Goal: Information Seeking & Learning: Learn about a topic

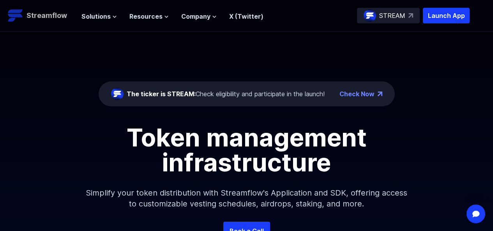
click at [45, 19] on p "Streamflow" at bounding box center [46, 15] width 41 height 11
click at [99, 13] on span "Solutions" at bounding box center [95, 16] width 29 height 9
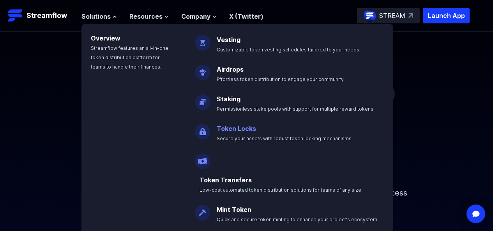
click at [221, 128] on link "Token Locks" at bounding box center [236, 129] width 39 height 8
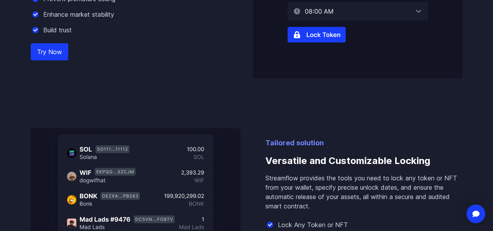
scroll to position [584, 0]
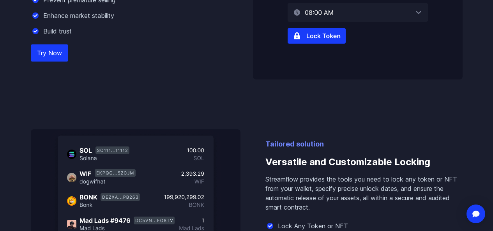
click at [47, 62] on link "Try Now" at bounding box center [49, 52] width 37 height 17
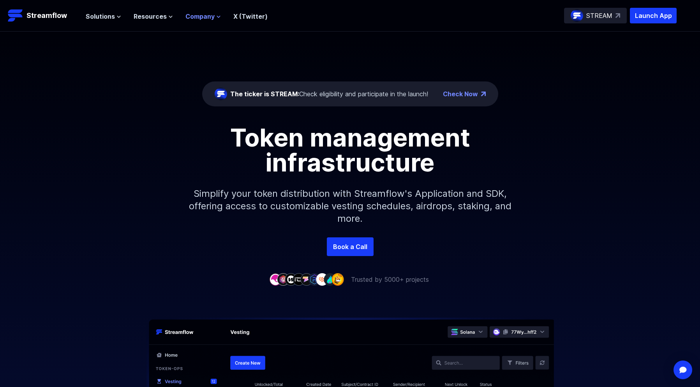
click at [202, 15] on span "Company" at bounding box center [199, 16] width 29 height 9
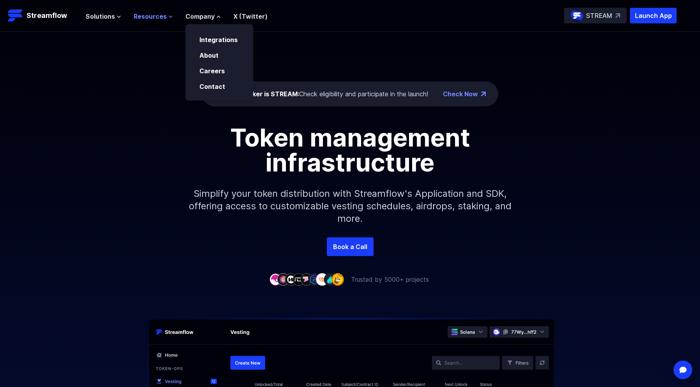
click at [149, 15] on span "Resources" at bounding box center [150, 16] width 33 height 9
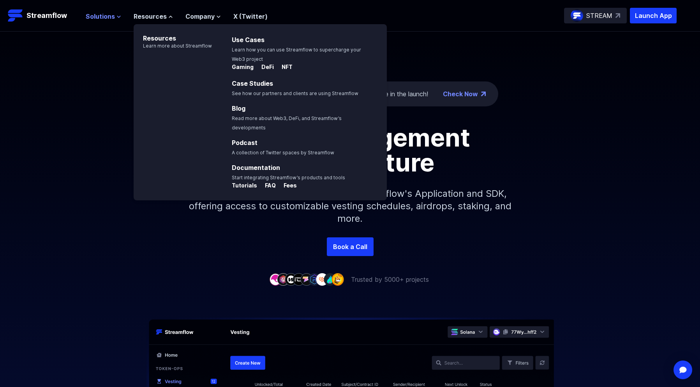
click at [115, 19] on button "Solutions" at bounding box center [103, 16] width 35 height 9
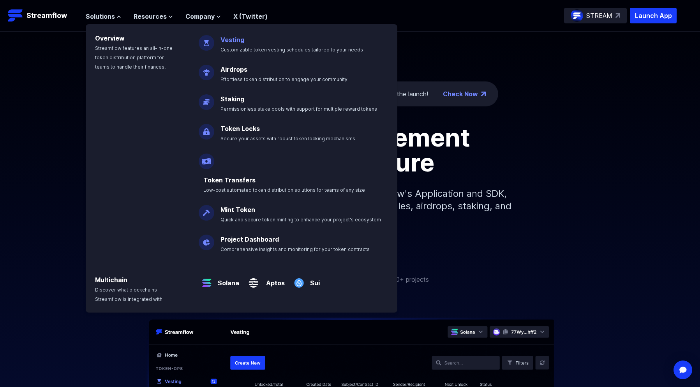
click at [221, 37] on link "Vesting" at bounding box center [233, 40] width 24 height 8
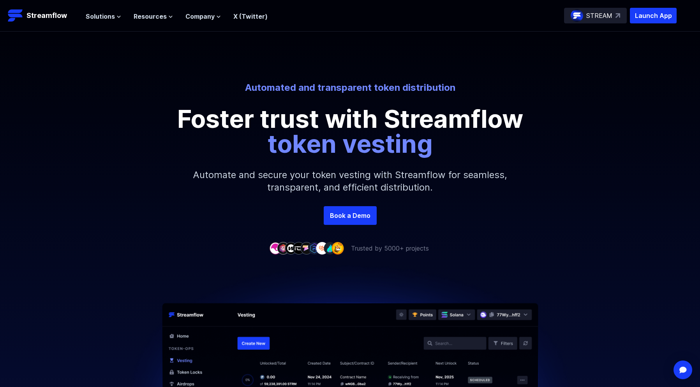
click at [163, 16] on span "Resources" at bounding box center [150, 16] width 33 height 9
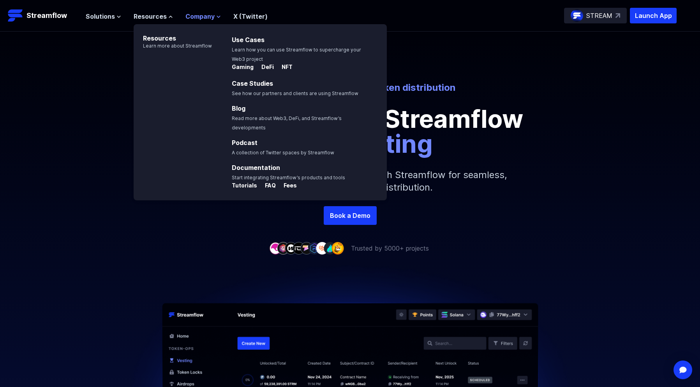
click at [207, 15] on span "Company" at bounding box center [199, 16] width 29 height 9
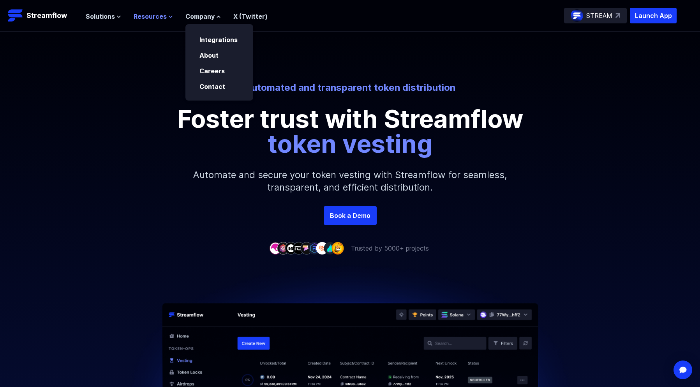
click at [141, 17] on span "Resources" at bounding box center [150, 16] width 33 height 9
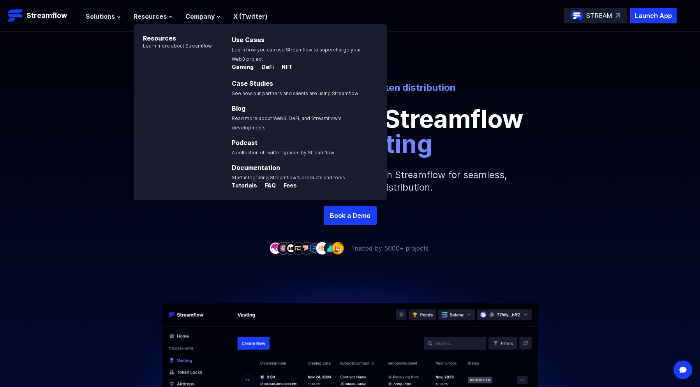
click at [251, 21] on li "X (Twitter)" at bounding box center [250, 16] width 34 height 9
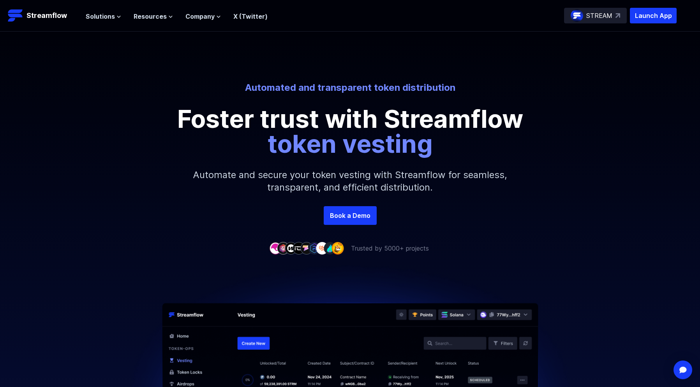
click at [245, 21] on div "Solutions Overview Streamflow features an all-in-one token distribution platfor…" at bounding box center [177, 16] width 182 height 16
click at [143, 14] on span "Resources" at bounding box center [150, 16] width 33 height 9
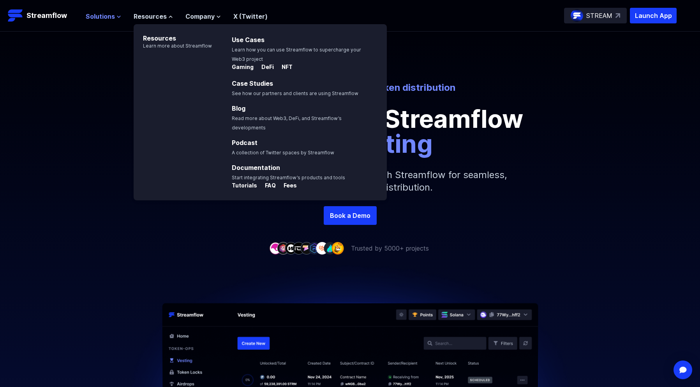
click at [111, 14] on span "Solutions" at bounding box center [100, 16] width 29 height 9
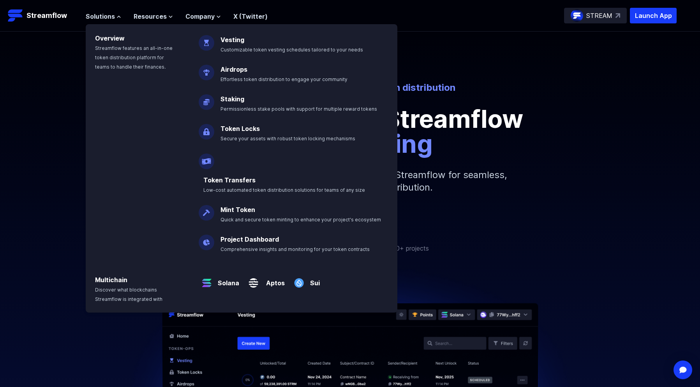
click at [212, 127] on img at bounding box center [207, 129] width 16 height 22
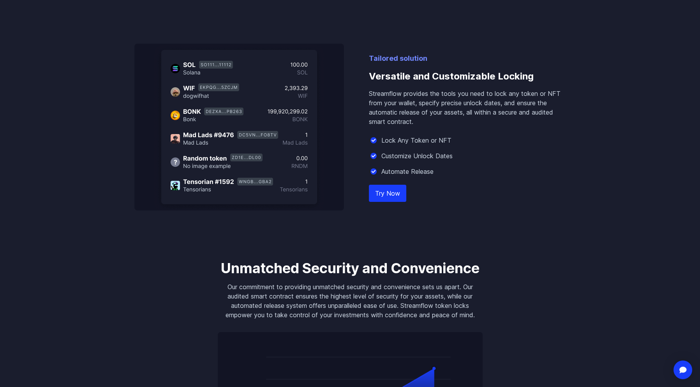
scroll to position [685, 0]
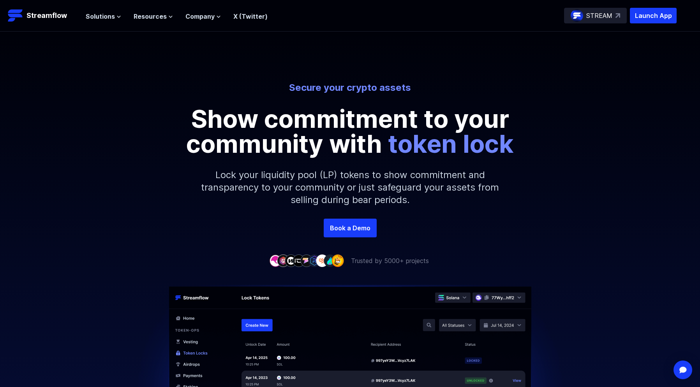
click at [337, 213] on p "Lock your liquidity pool (LP) tokens to show commitment and transparency to you…" at bounding box center [350, 187] width 335 height 62
click at [346, 220] on link "Book a Demo" at bounding box center [350, 228] width 53 height 19
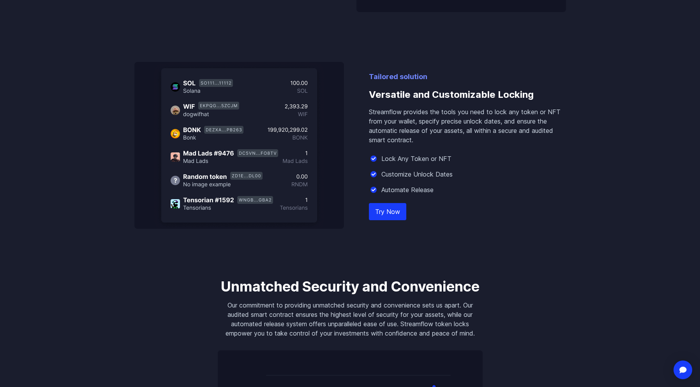
scroll to position [701, 0]
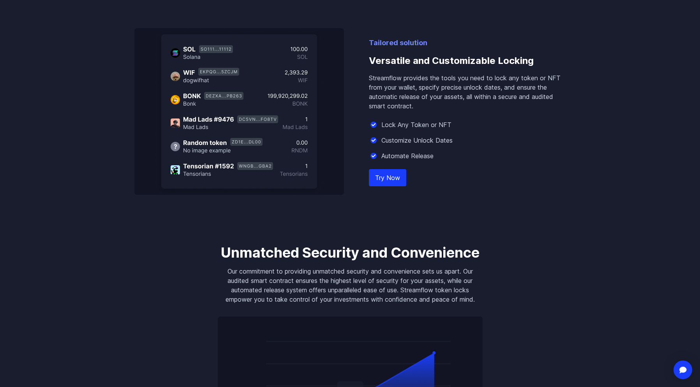
click at [391, 185] on link "Try Now" at bounding box center [387, 177] width 37 height 17
